Goal: Obtain resource: Download file/media

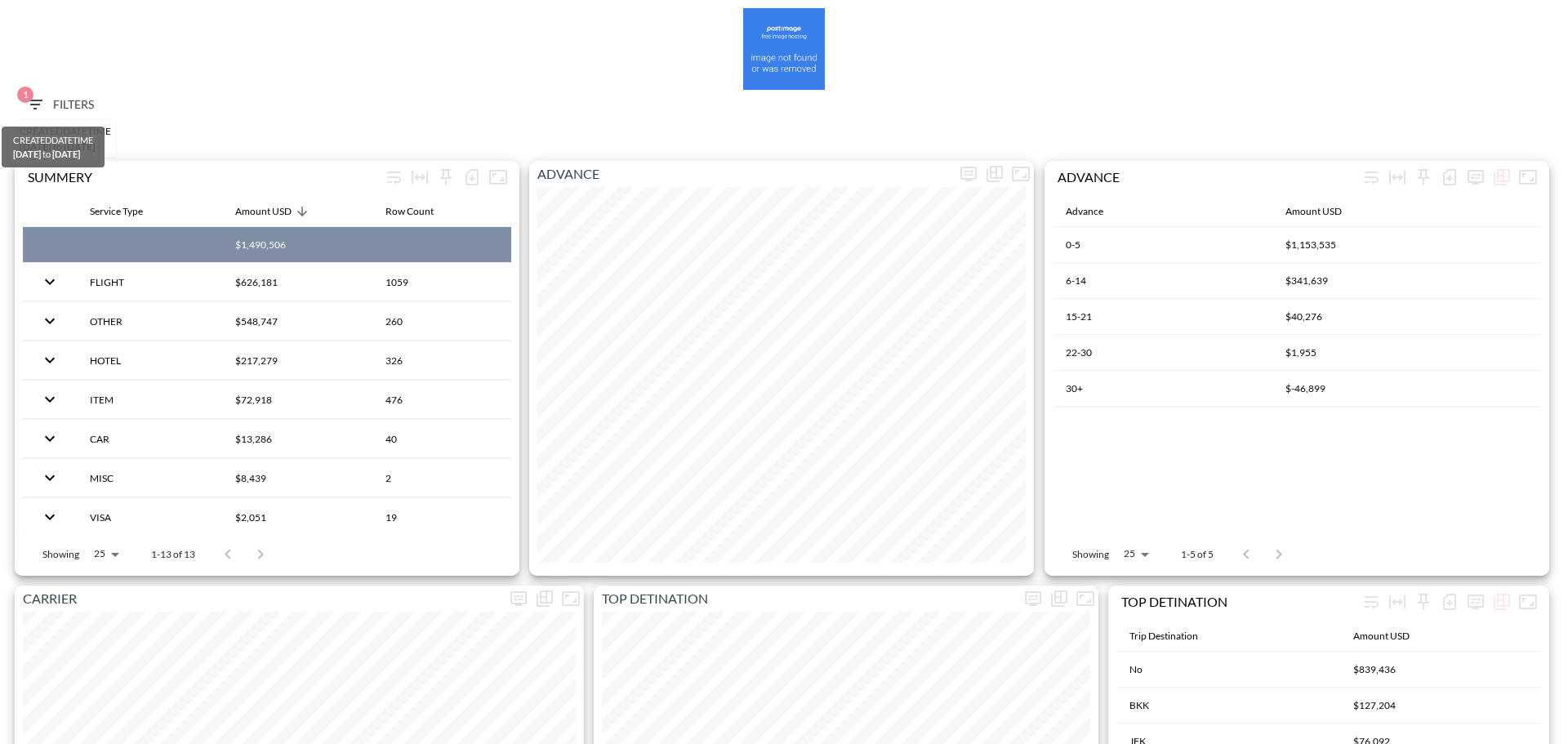
click at [86, 102] on span "1 Filters" at bounding box center [59, 104] width 69 height 20
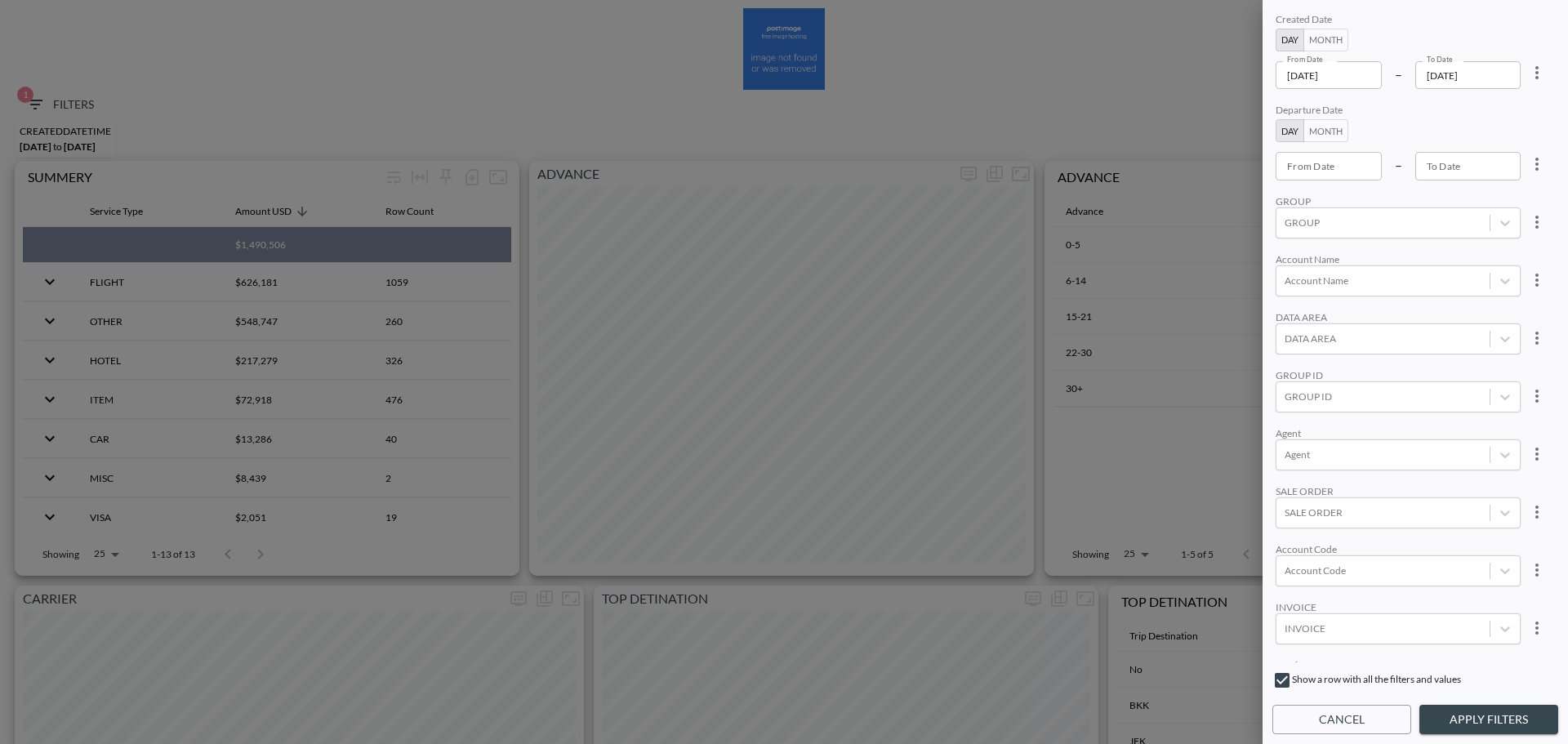
click at [1339, 77] on input "[DATE]" at bounding box center [1329, 75] width 106 height 28
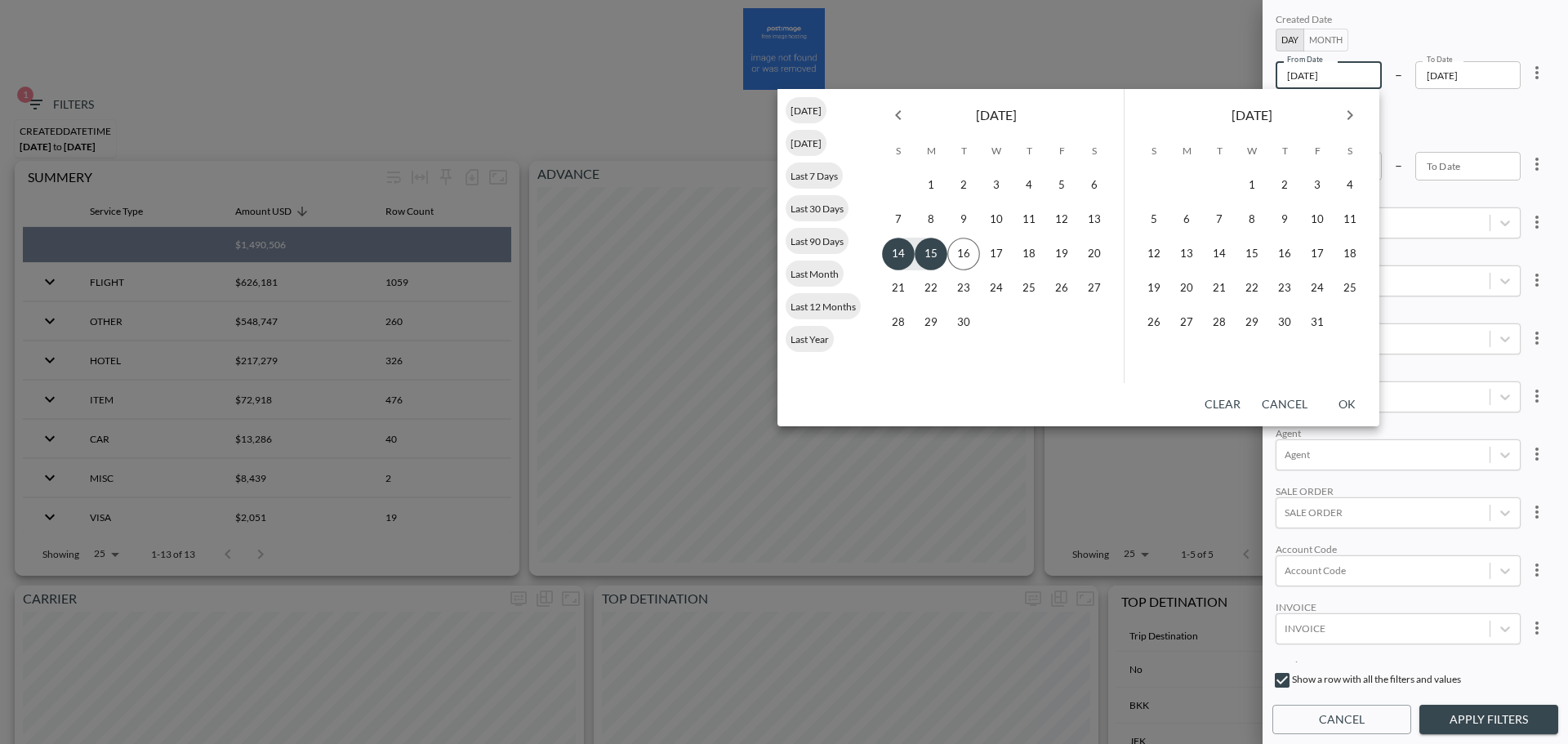
click at [903, 116] on icon "Previous month" at bounding box center [899, 115] width 20 height 20
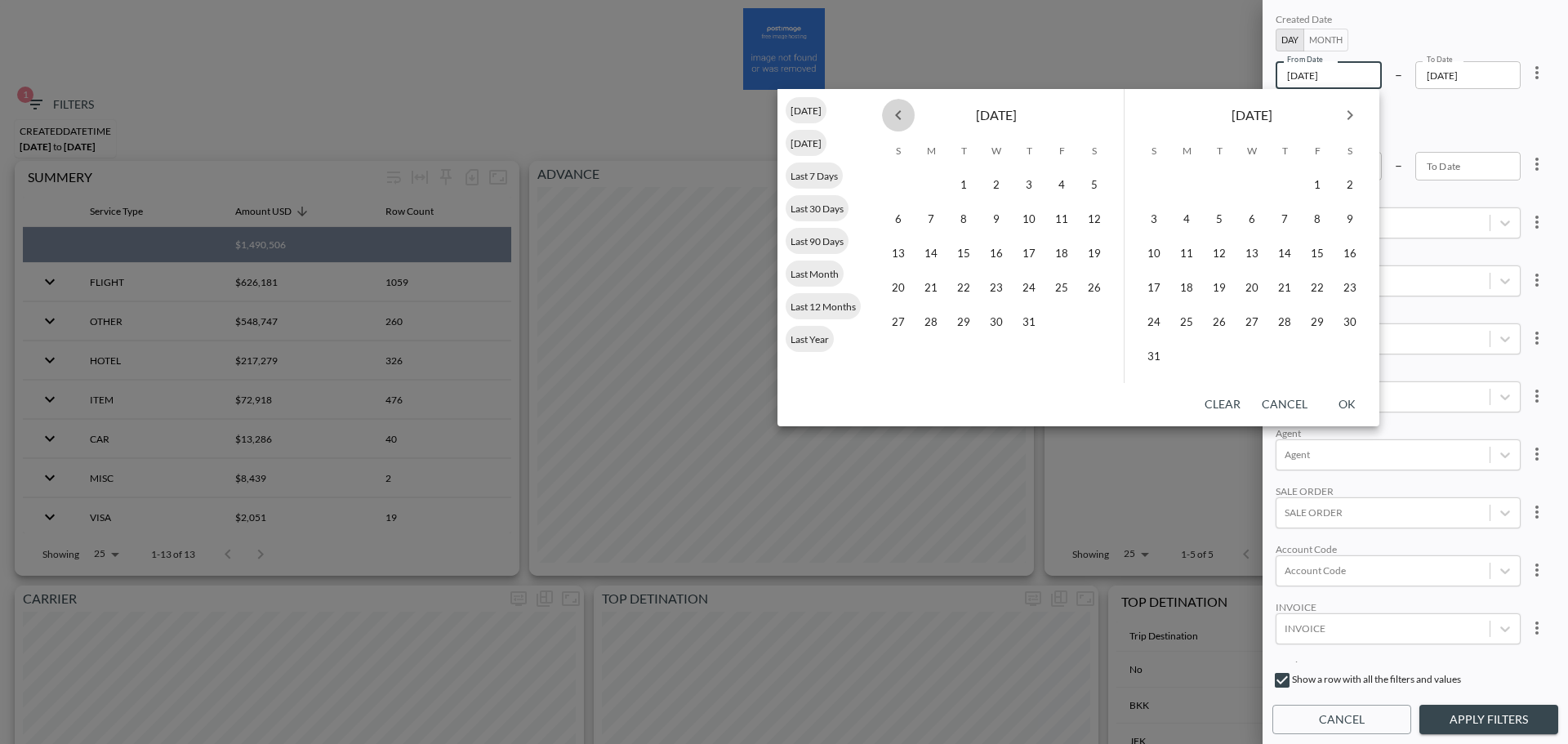
click at [903, 116] on icon "Previous month" at bounding box center [899, 115] width 20 height 20
click at [1251, 186] on button "1" at bounding box center [1252, 185] width 33 height 33
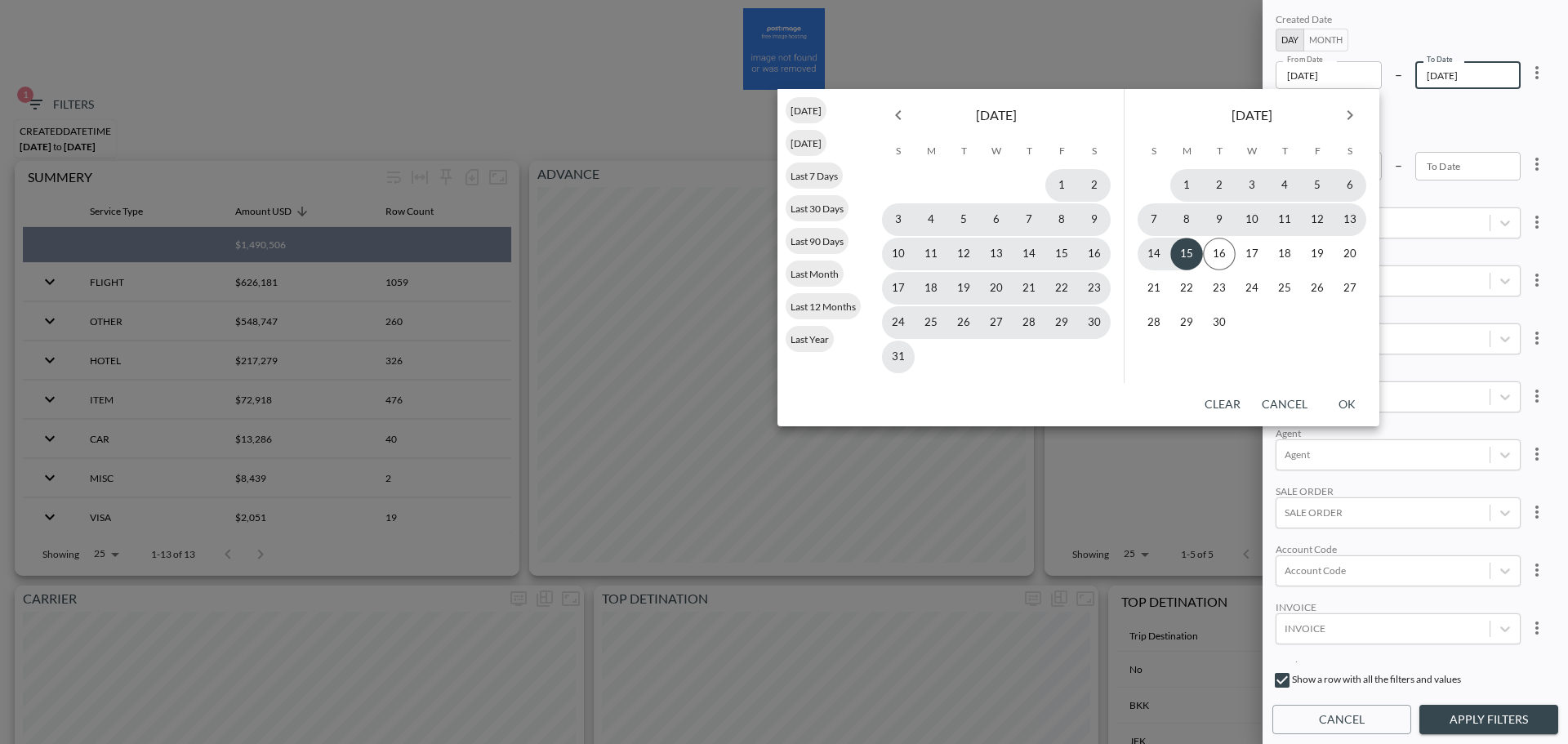
type input "[DATE]"
click at [1192, 257] on button "15" at bounding box center [1186, 254] width 33 height 33
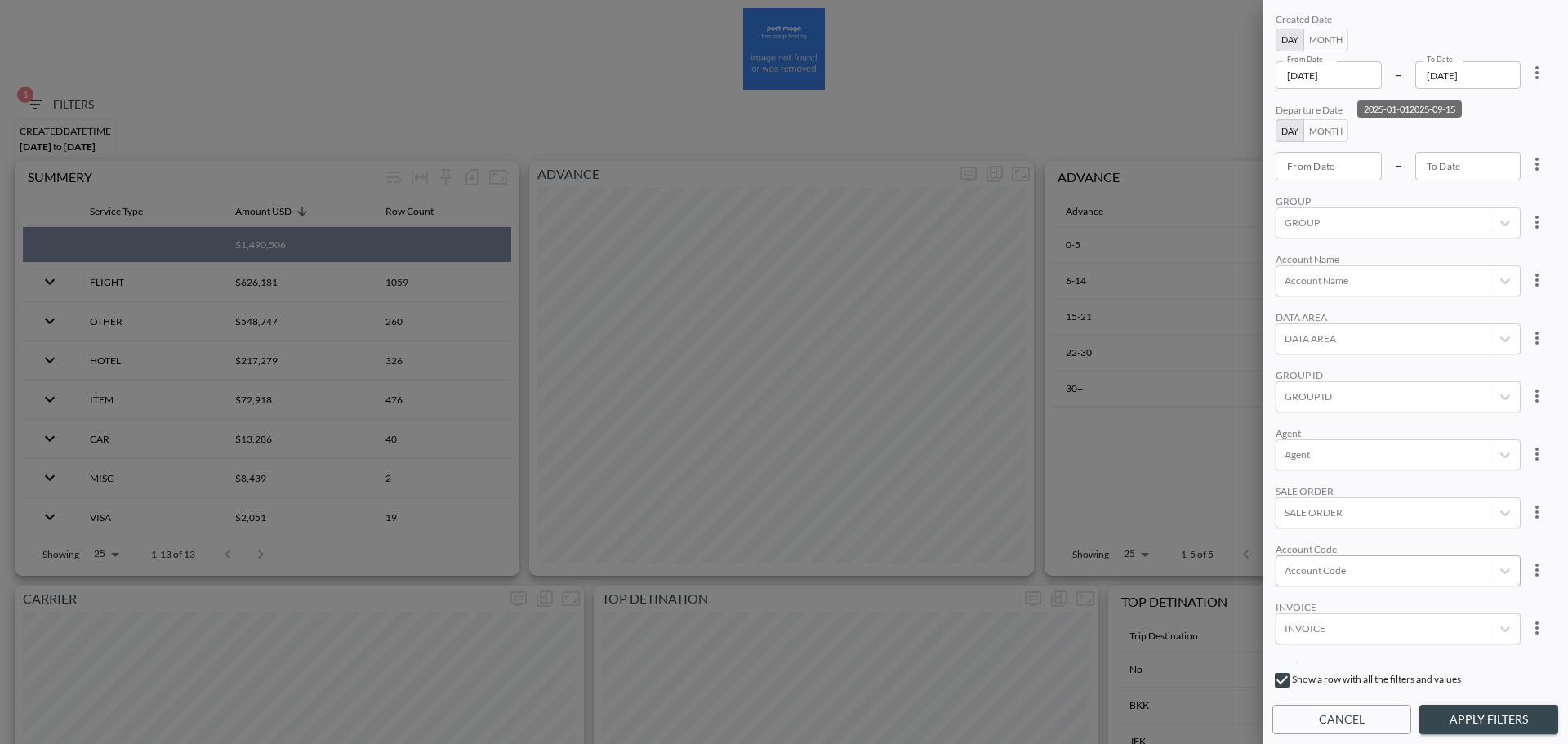
click at [1340, 569] on div at bounding box center [1383, 570] width 197 height 15
click at [1285, 512] on input "DEPT" at bounding box center [1288, 517] width 35 height 35
type input "DEPT"
click at [1469, 724] on button "Apply Filters" at bounding box center [1489, 720] width 139 height 30
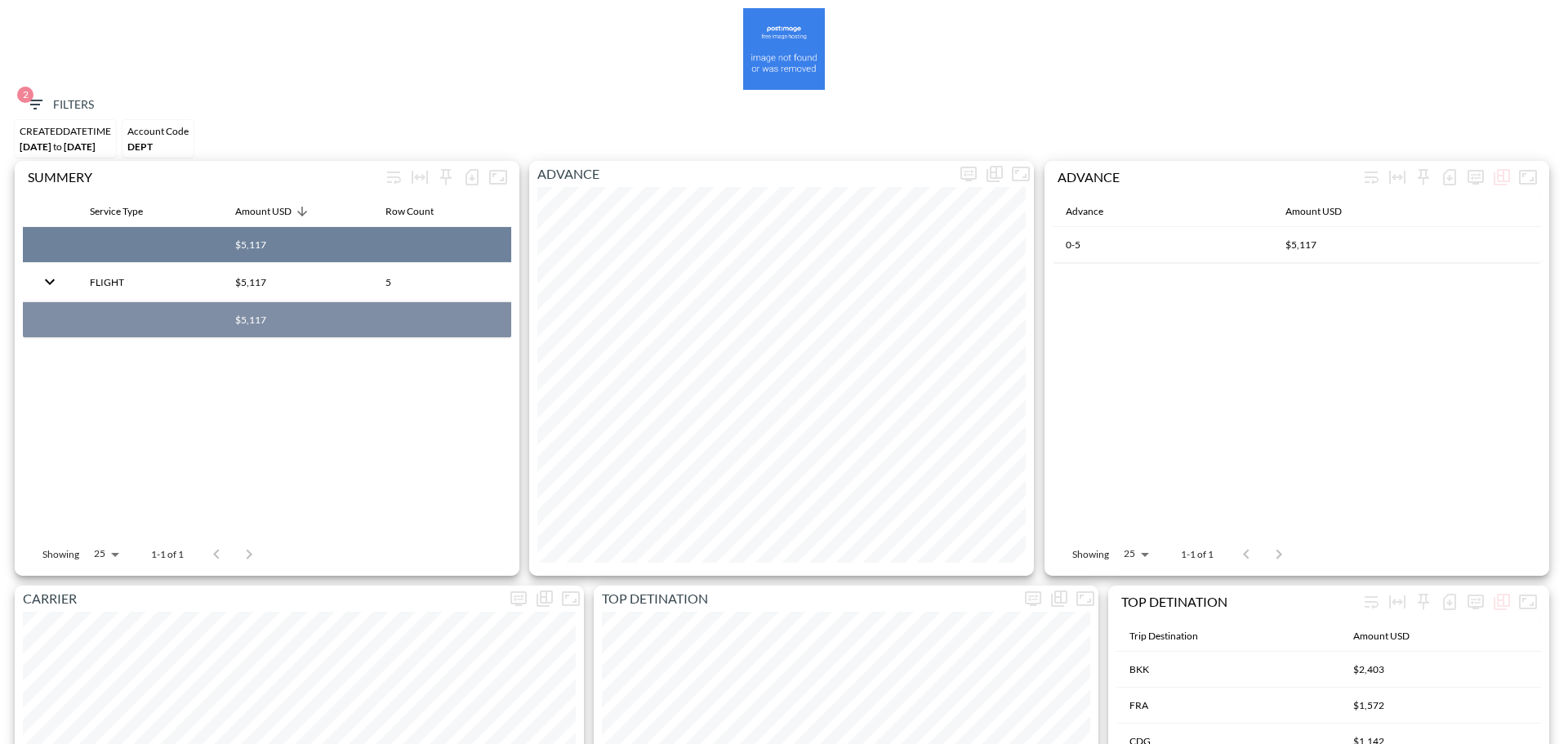
click at [254, 247] on th "$5,117" at bounding box center [297, 245] width 150 height 36
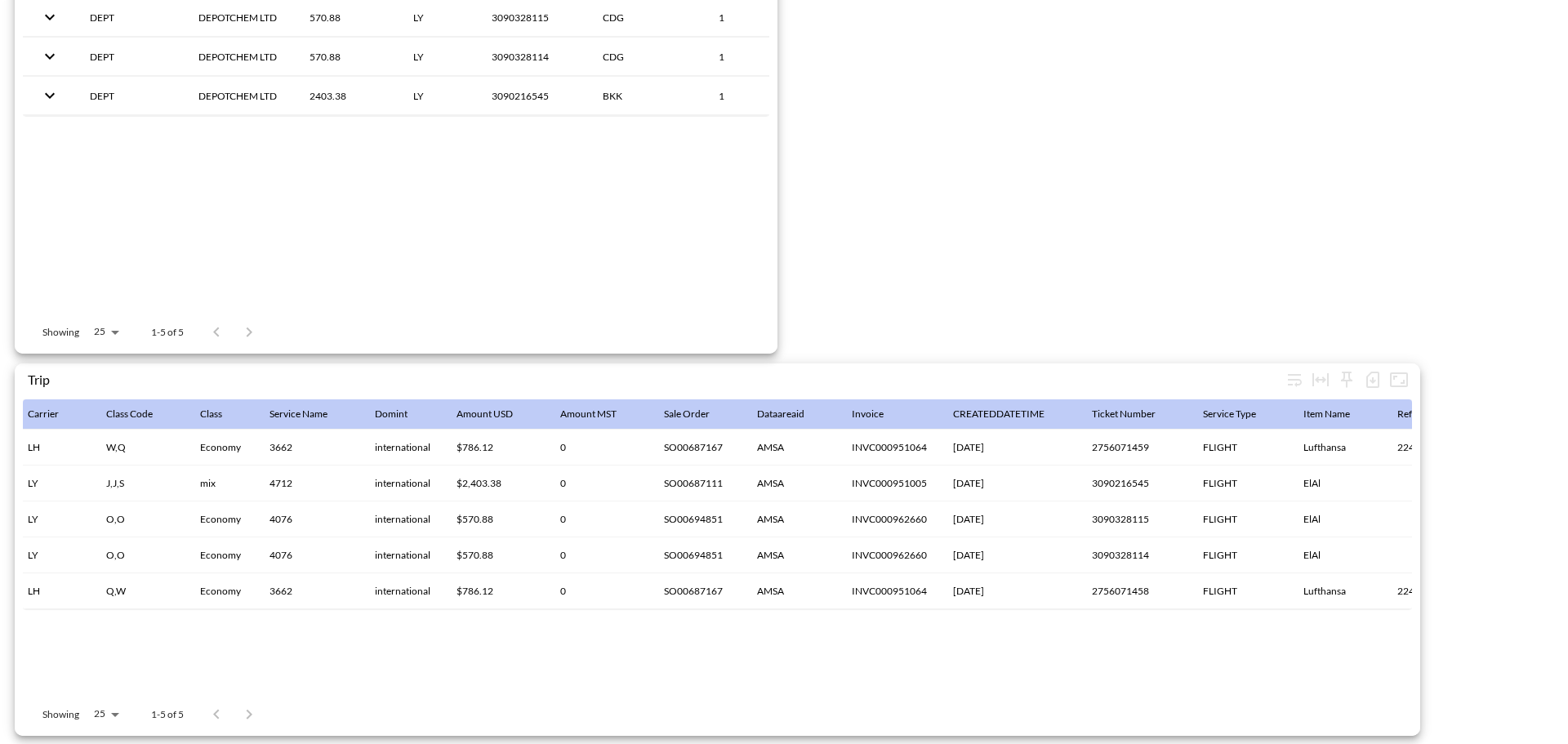
scroll to position [0, 1489]
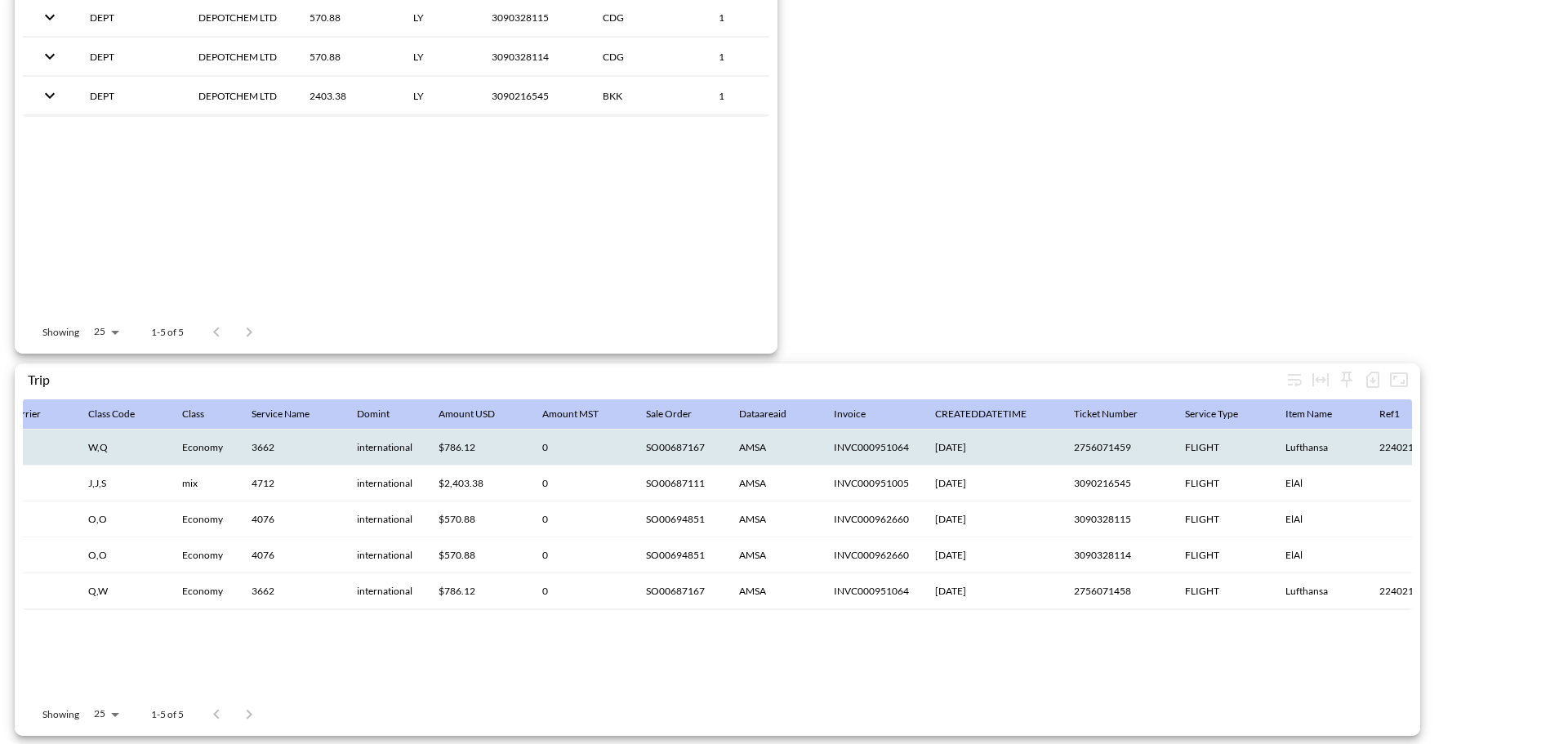
click at [948, 437] on th "[DATE]" at bounding box center [991, 448] width 139 height 36
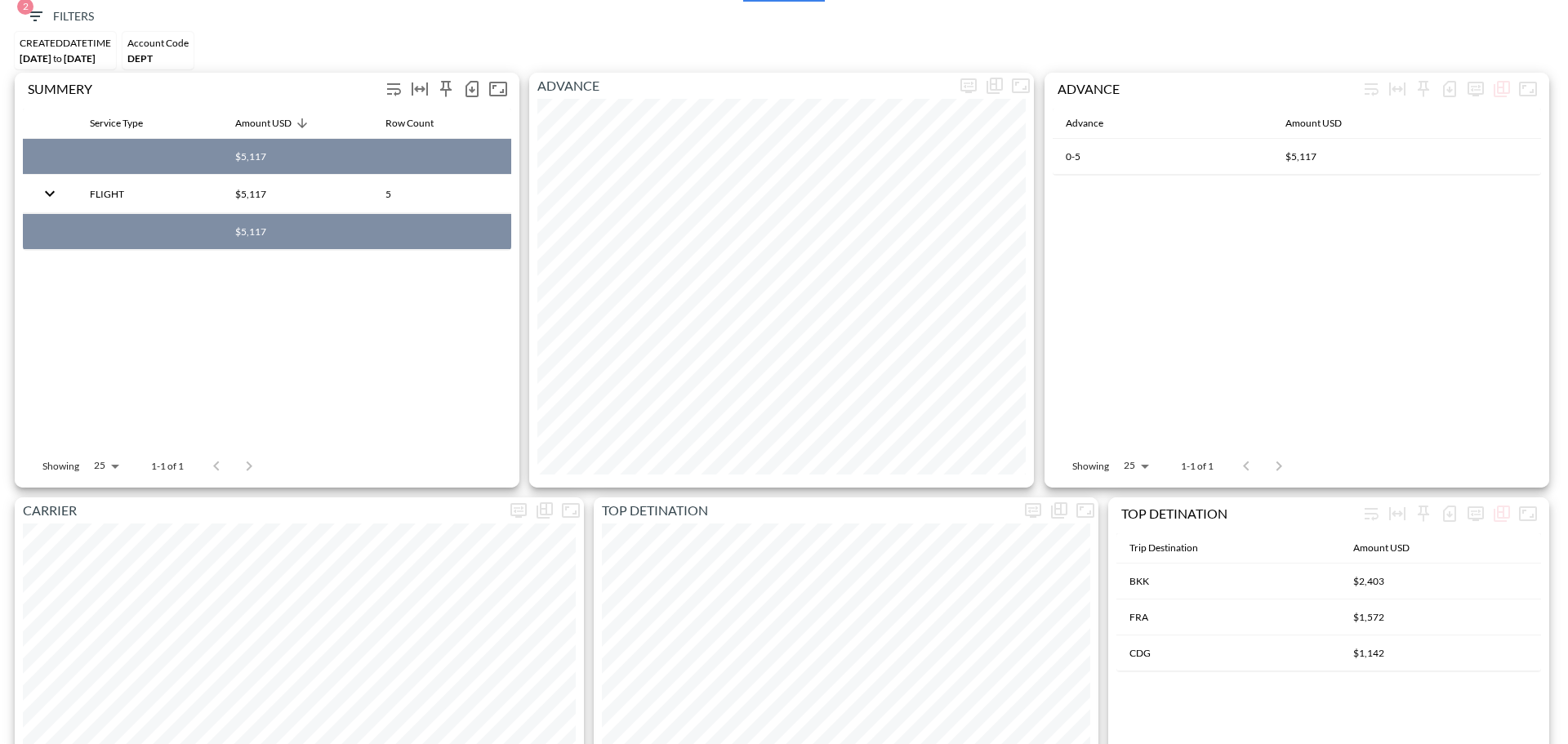
scroll to position [0, 0]
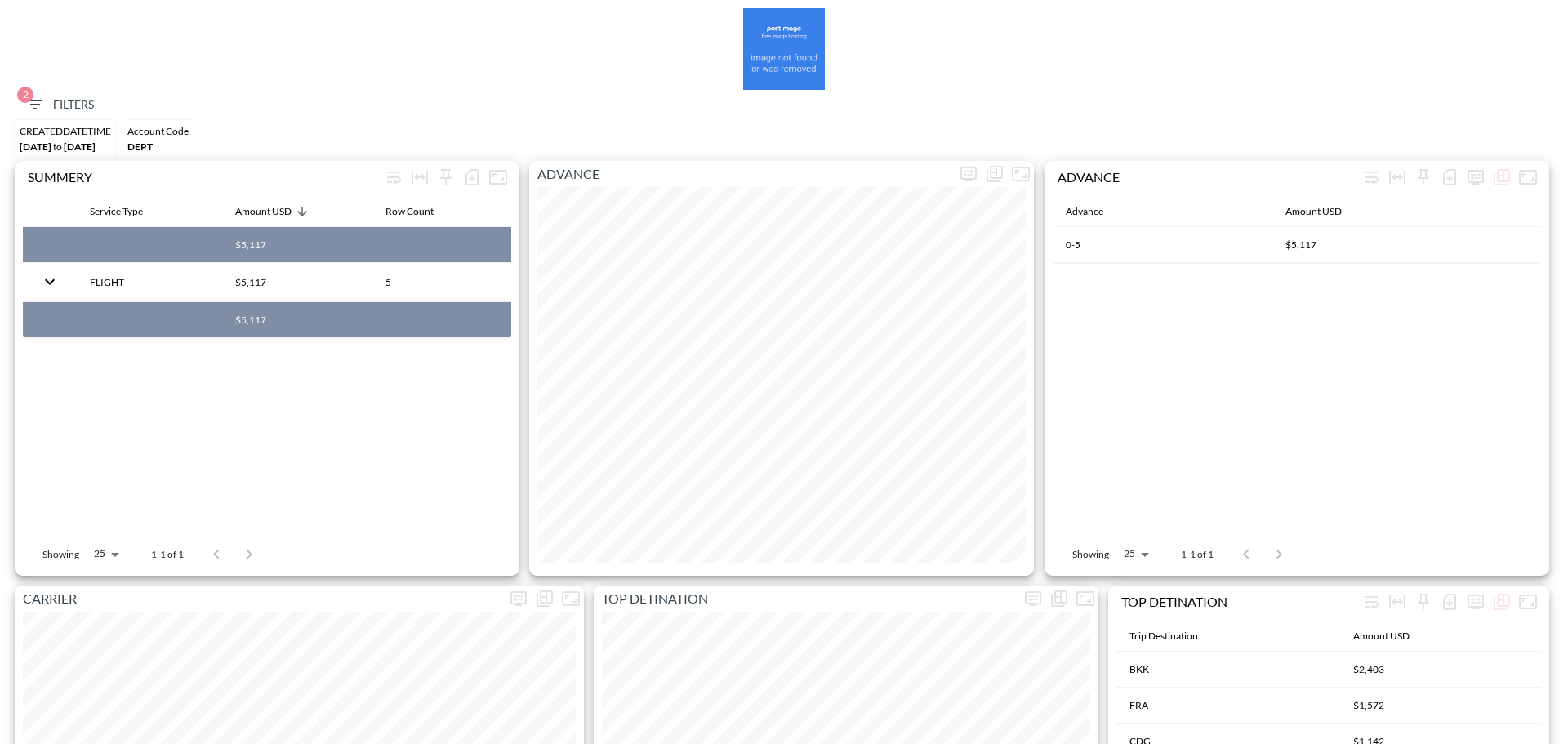
click at [87, 118] on button "2 Filters" at bounding box center [60, 105] width 82 height 30
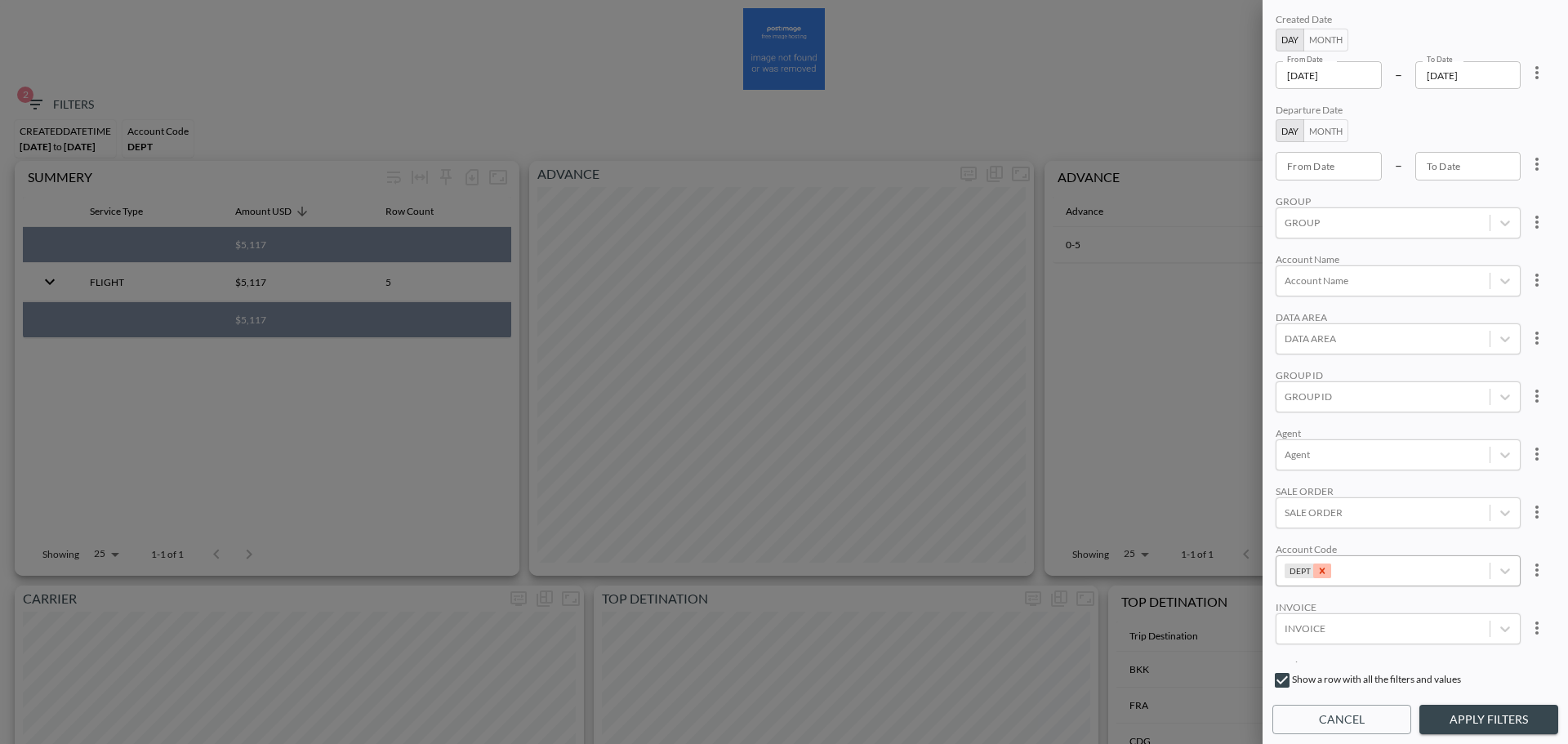
click at [1324, 569] on div "Remove DEPT" at bounding box center [1322, 570] width 18 height 15
click at [1332, 573] on div at bounding box center [1383, 570] width 197 height 15
click at [1292, 514] on input "MMAS" at bounding box center [1288, 517] width 35 height 35
type input "MMAS"
click at [1509, 721] on button "Apply Filters" at bounding box center [1489, 720] width 139 height 30
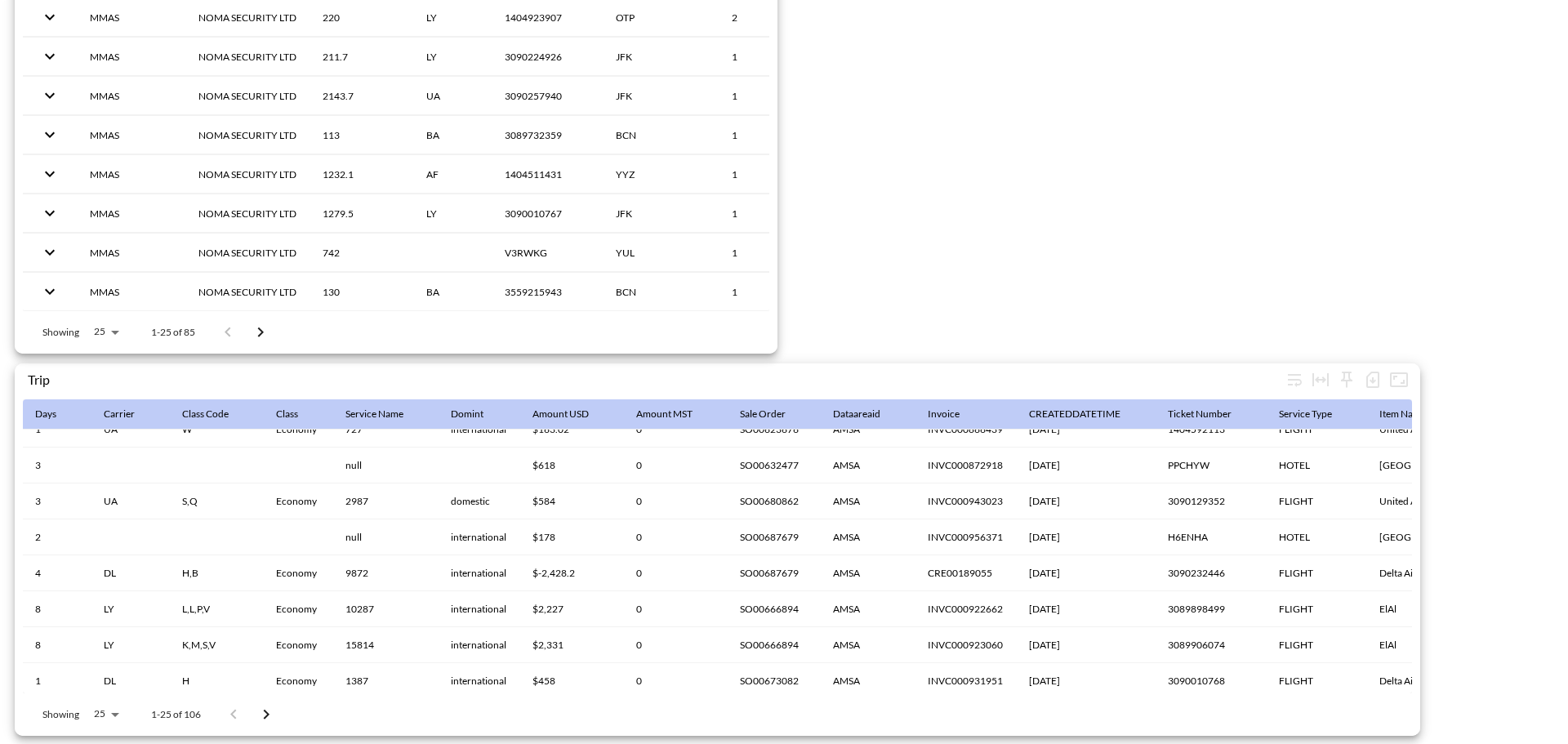
scroll to position [306, 1490]
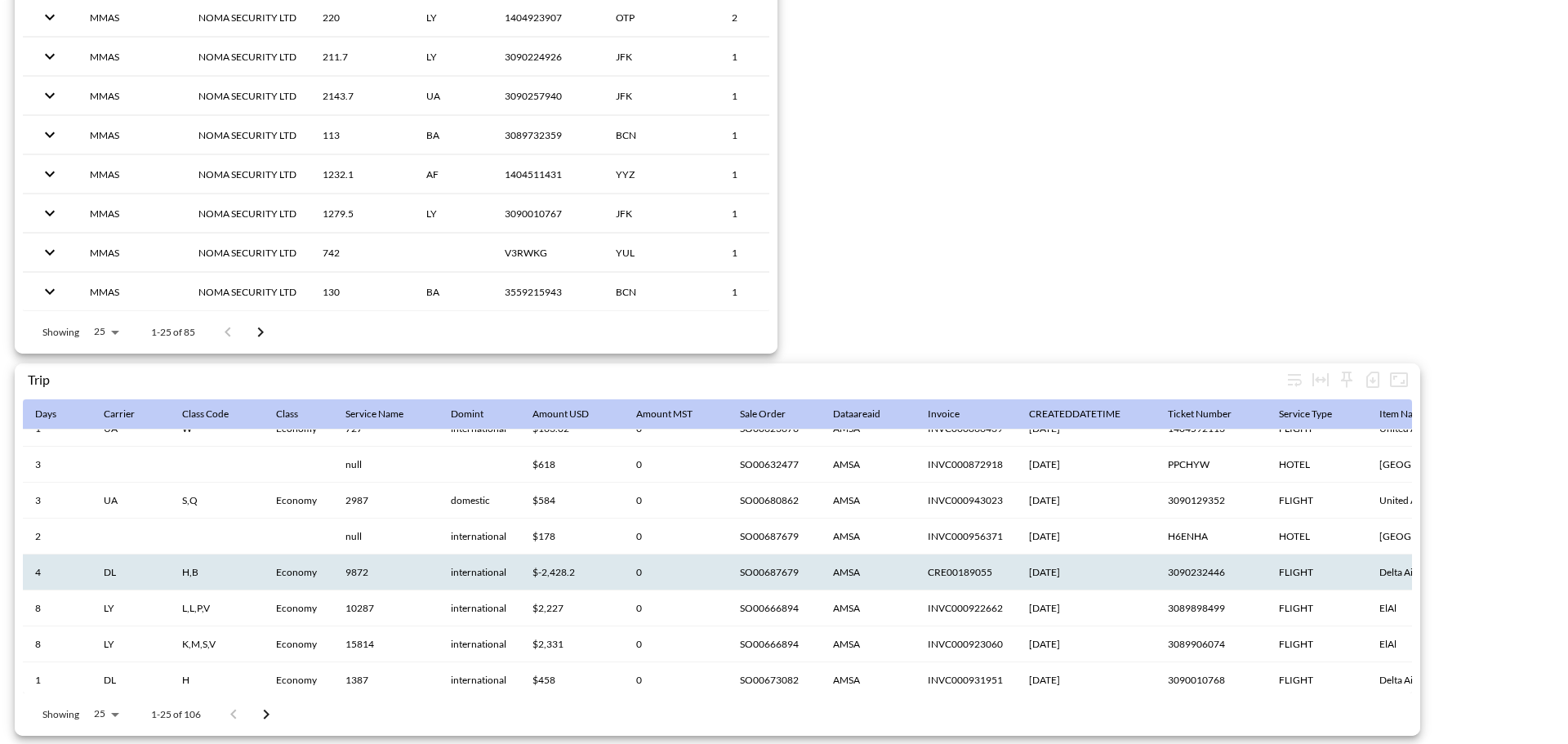
click at [958, 562] on th "CRE00189055" at bounding box center [966, 572] width 101 height 36
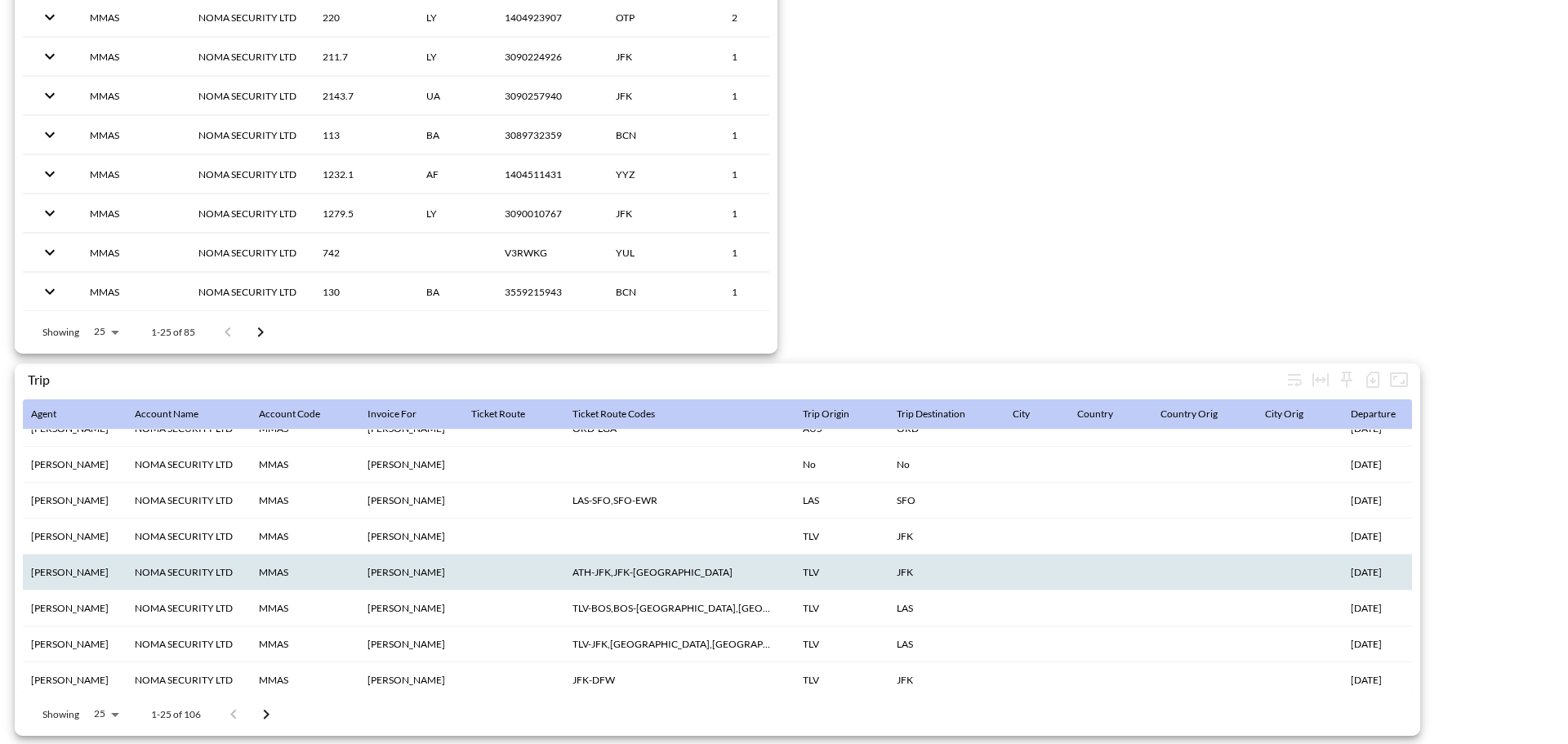
scroll to position [306, 0]
click at [1377, 375] on icon "button" at bounding box center [1373, 380] width 20 height 20
click at [1330, 409] on li "Download CSV ( 106 Rows )" at bounding box center [1285, 406] width 199 height 29
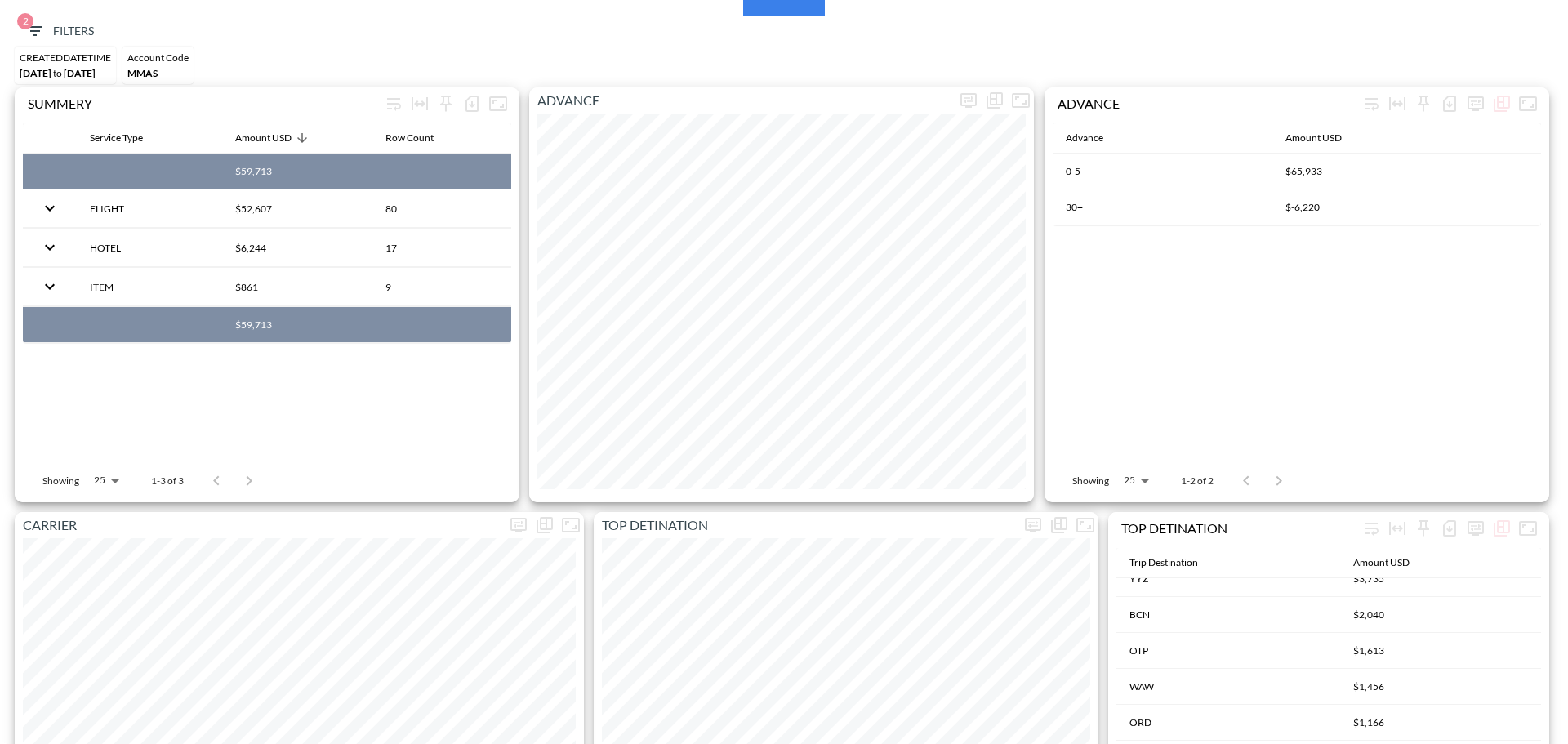
scroll to position [0, 0]
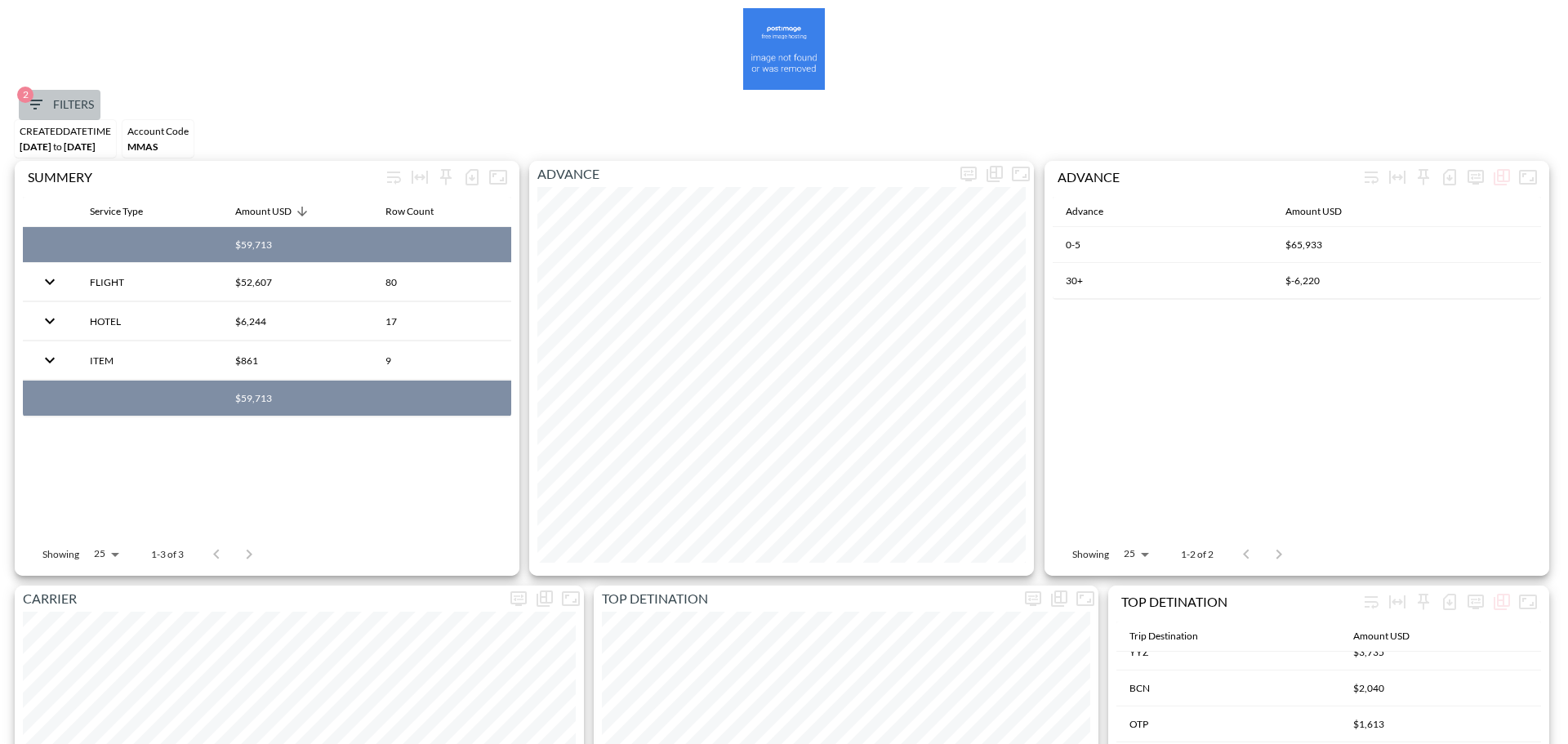
click at [66, 118] on button "2 Filters" at bounding box center [60, 105] width 82 height 30
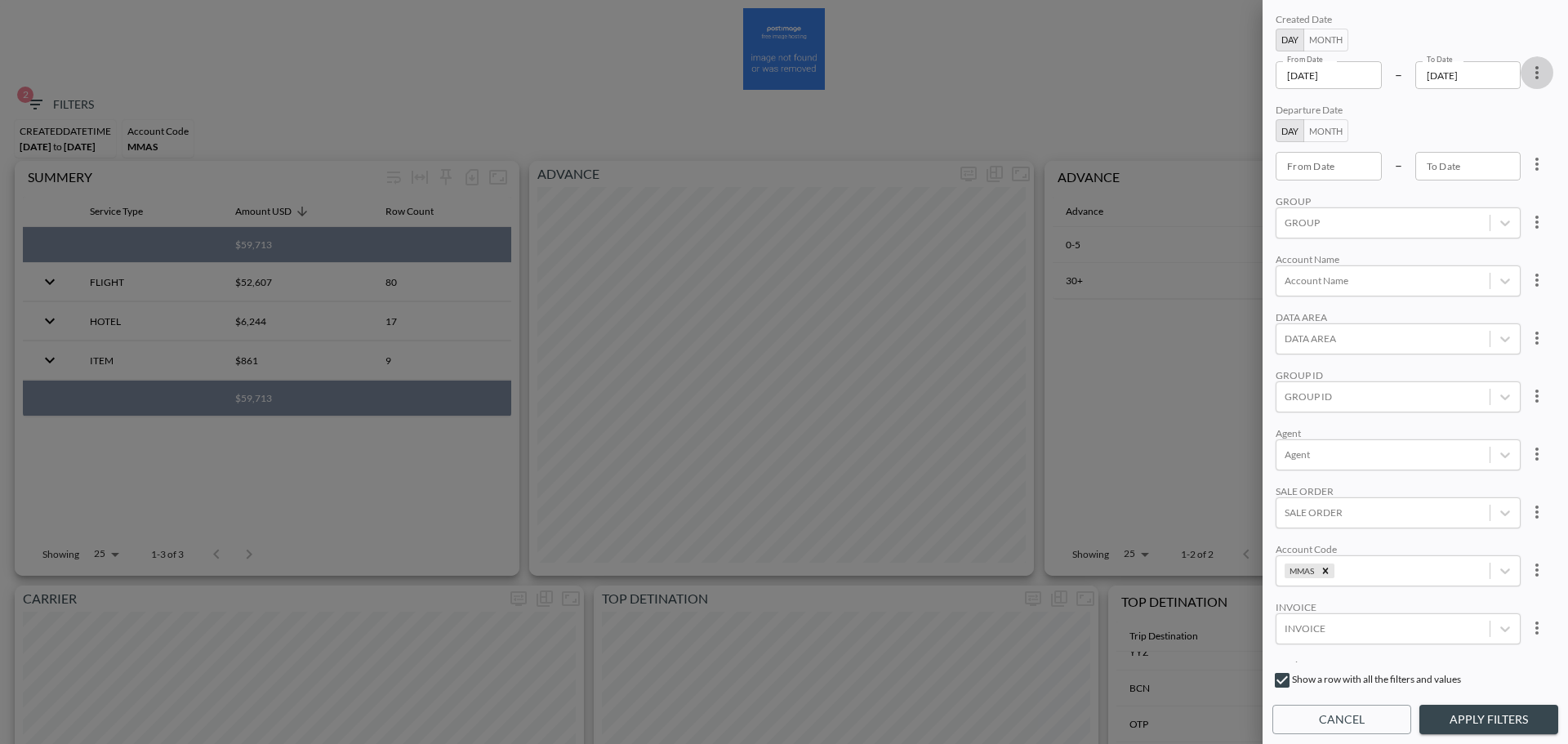
click at [1536, 74] on icon "more" at bounding box center [1538, 72] width 4 height 13
click at [1477, 110] on li "Clear" at bounding box center [1476, 109] width 147 height 29
type input "YYYY-MM-DD"
click at [1286, 73] on input "YYYY-MM-DD" at bounding box center [1329, 75] width 106 height 28
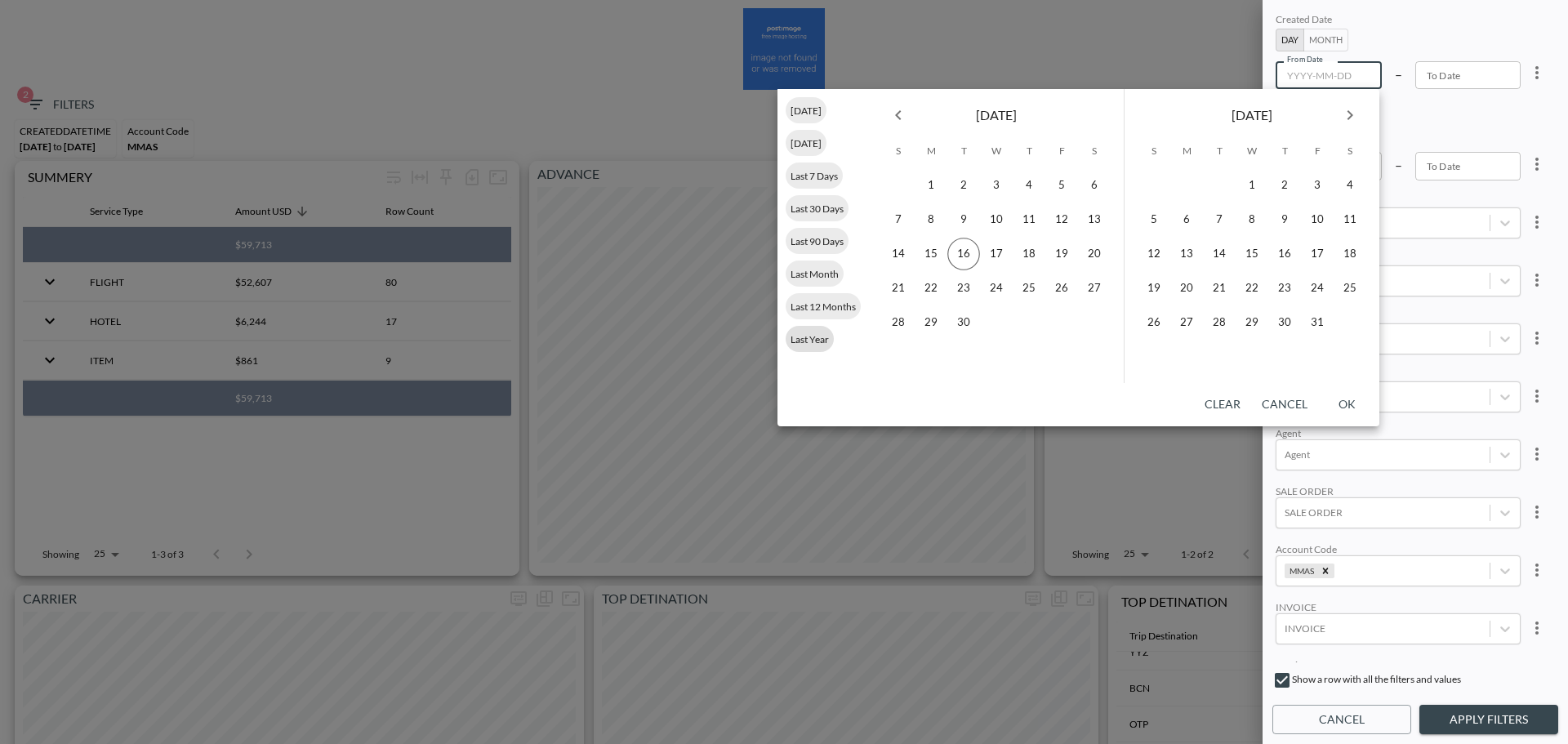
click at [811, 339] on span "Last Year" at bounding box center [810, 339] width 48 height 12
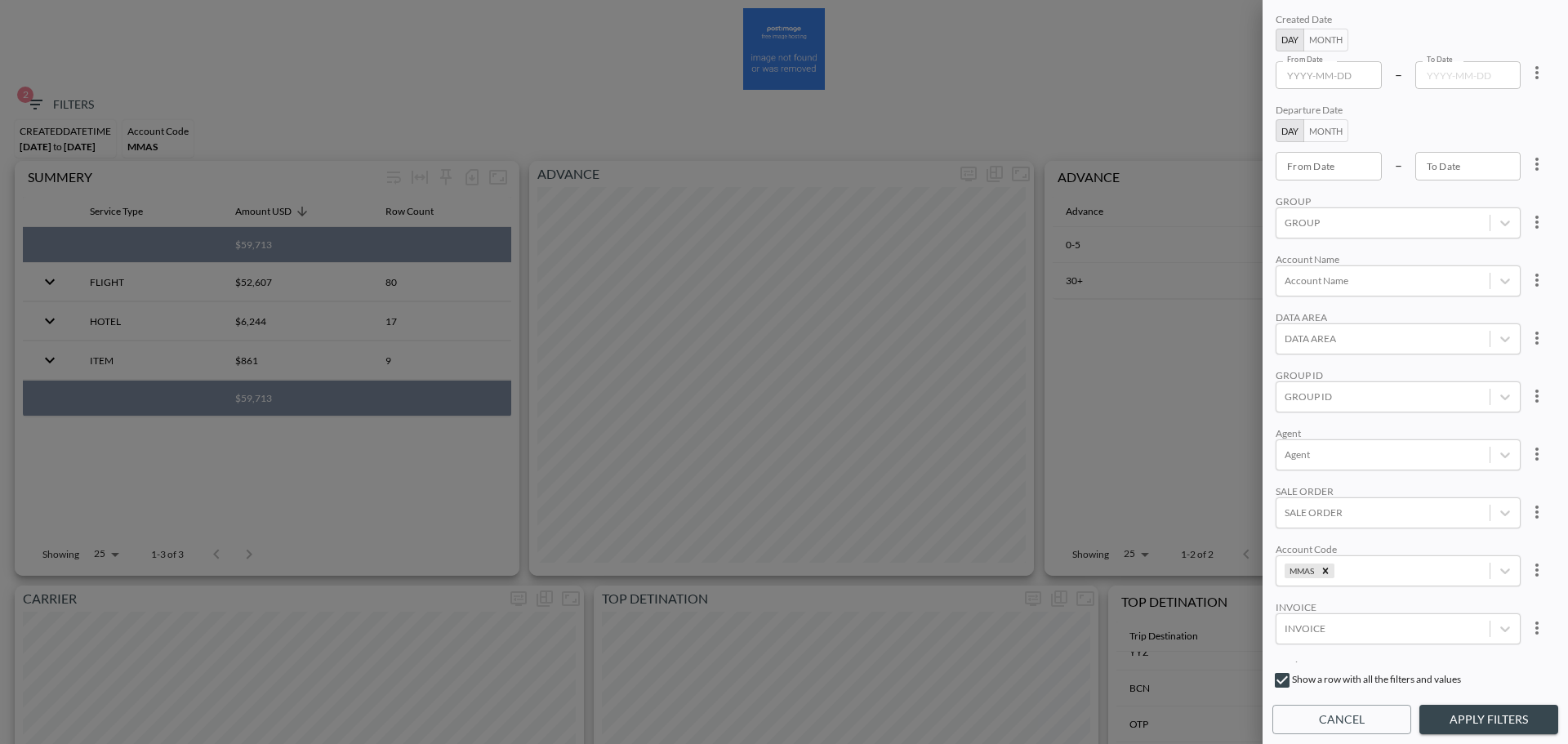
type input "[DATE]"
click at [1466, 720] on button "Apply Filters" at bounding box center [1489, 720] width 139 height 30
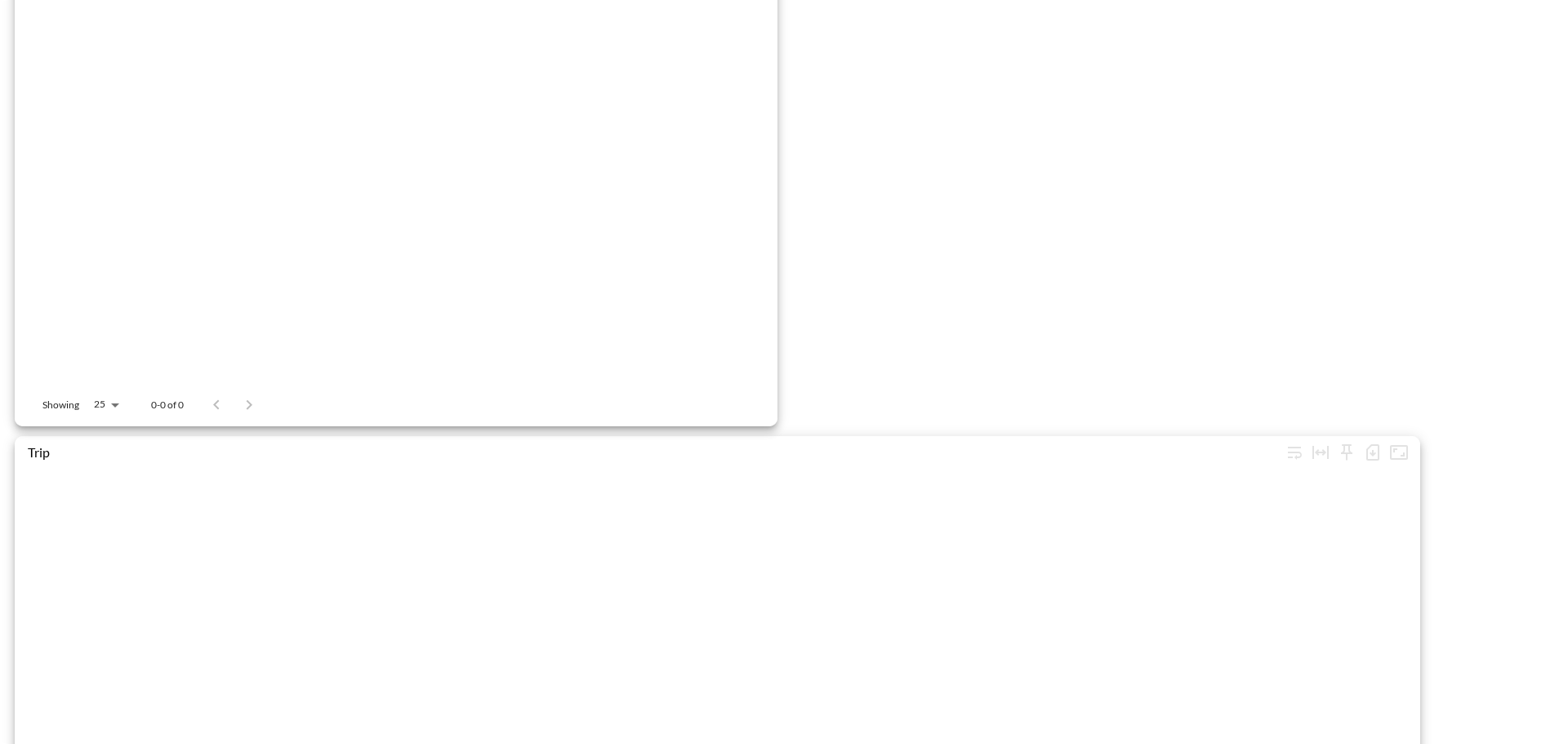
scroll to position [2524, 0]
